Goal: Navigation & Orientation: Find specific page/section

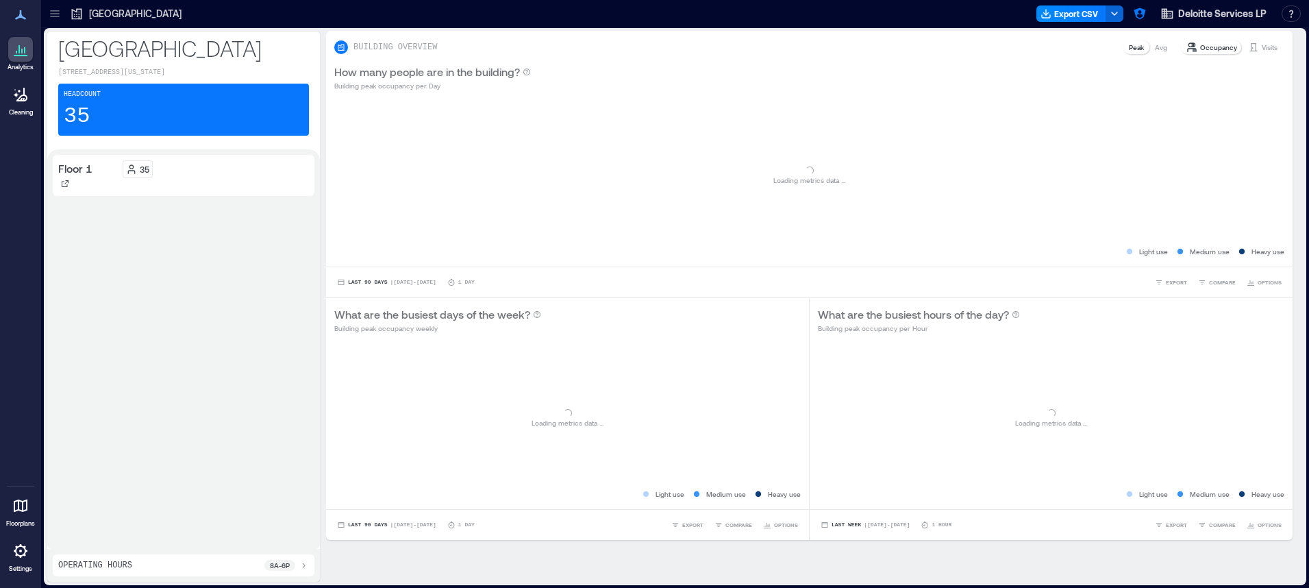
drag, startPoint x: 60, startPoint y: 10, endPoint x: 84, endPoint y: 38, distance: 37.5
click at [60, 10] on icon at bounding box center [55, 14] width 14 height 14
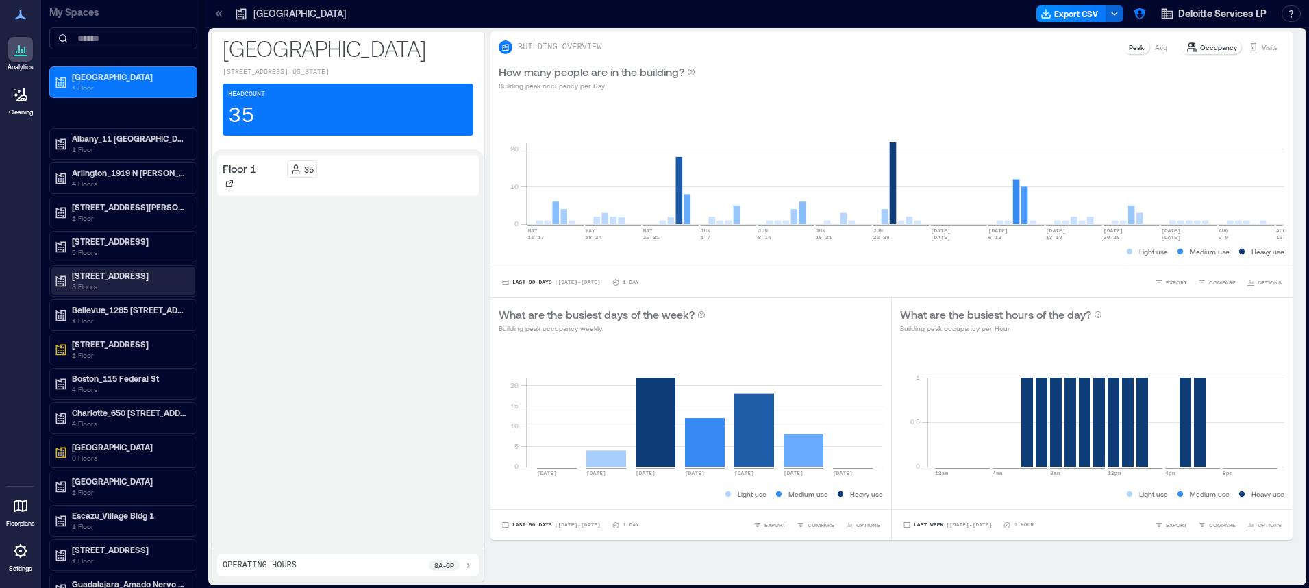
click at [130, 277] on p "[STREET_ADDRESS]" at bounding box center [129, 275] width 115 height 11
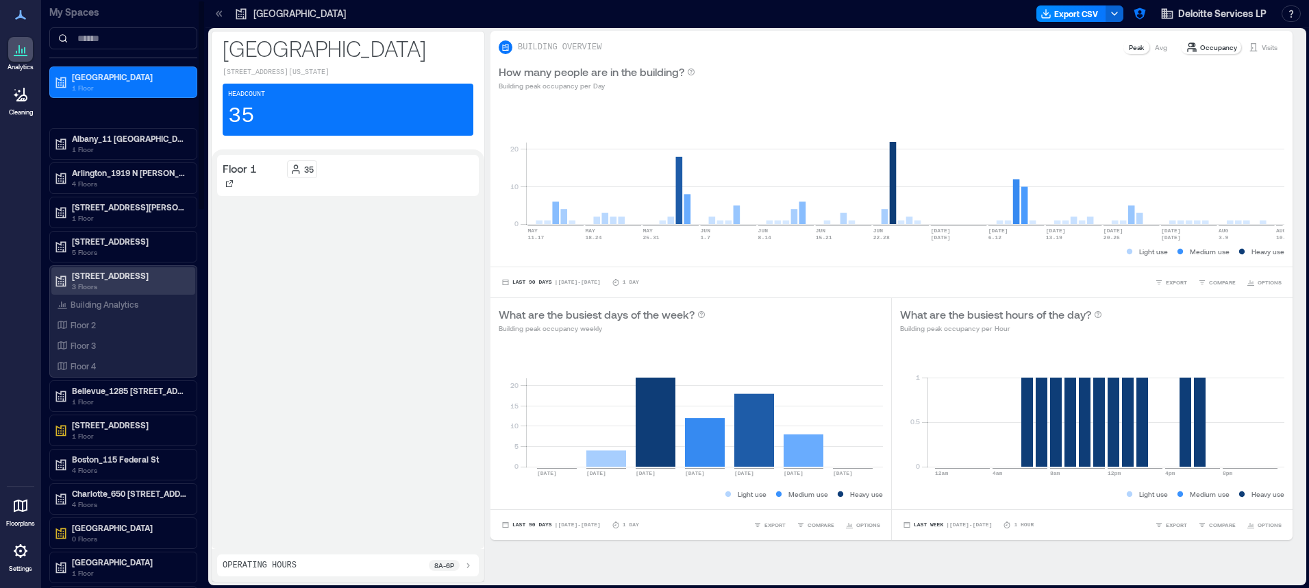
click at [133, 278] on p "[STREET_ADDRESS]" at bounding box center [129, 275] width 115 height 11
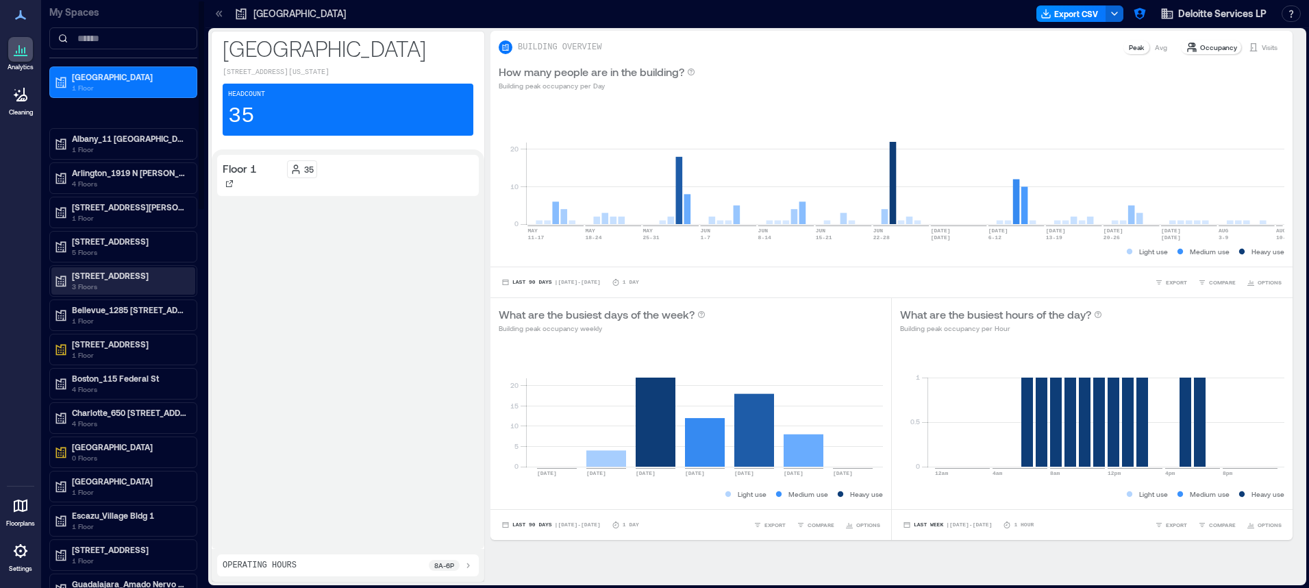
click at [119, 281] on p "3 Floors" at bounding box center [129, 286] width 115 height 11
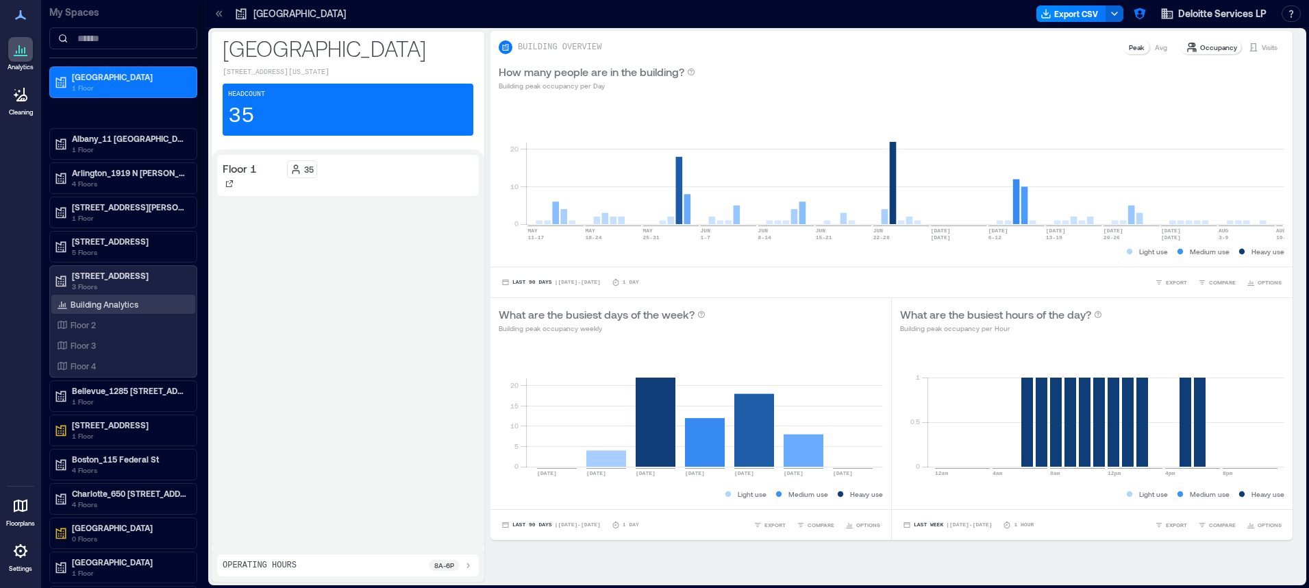
click at [110, 305] on p "Building Analytics" at bounding box center [105, 304] width 68 height 11
